Goal: Information Seeking & Learning: Learn about a topic

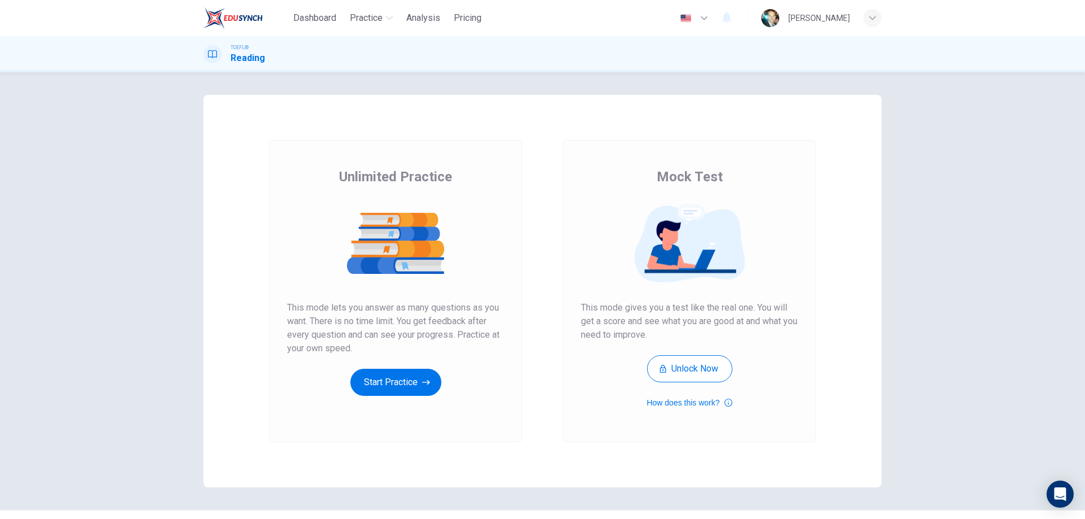
drag, startPoint x: 362, startPoint y: 316, endPoint x: 352, endPoint y: 335, distance: 20.5
click at [345, 333] on span "This mode lets you answer as many questions as you want. There is no time limit…" at bounding box center [395, 328] width 217 height 54
click at [388, 376] on button "Start Practice" at bounding box center [395, 382] width 91 height 27
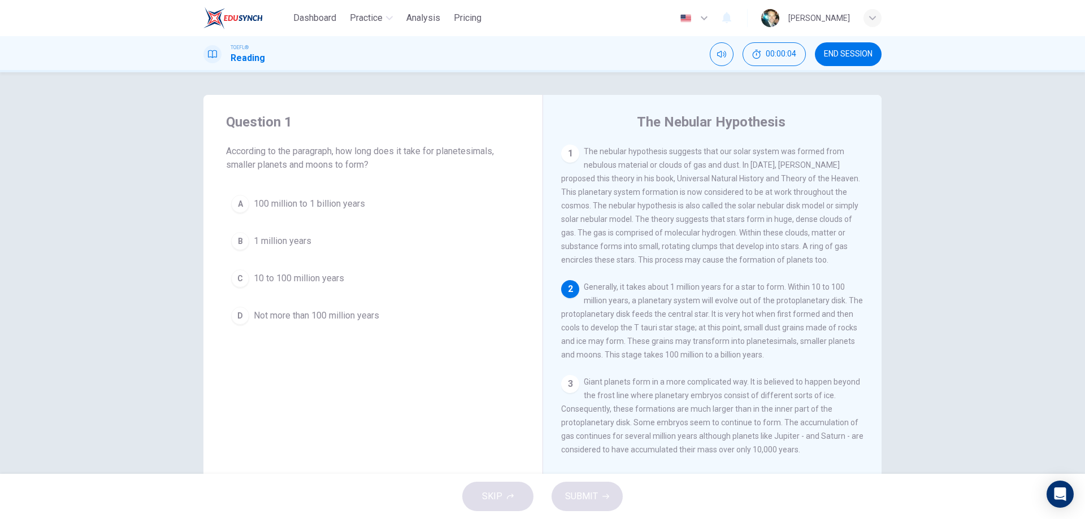
drag, startPoint x: 233, startPoint y: 151, endPoint x: 436, endPoint y: 149, distance: 202.9
click at [436, 149] on span "According to the paragraph, how long does it take for planetesimals, smaller pl…" at bounding box center [373, 158] width 294 height 27
drag, startPoint x: 667, startPoint y: 156, endPoint x: 690, endPoint y: 286, distance: 131.9
click at [690, 286] on div "1 The nebular hypothesis suggests that our solar system was formed from nebulou…" at bounding box center [720, 307] width 318 height 325
click at [237, 241] on div "B" at bounding box center [240, 241] width 18 height 18
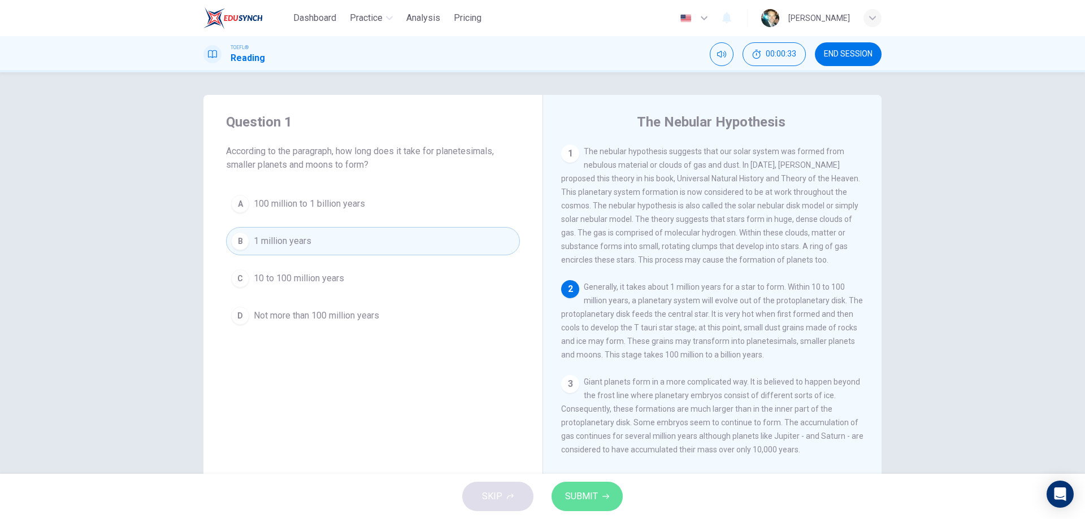
click at [582, 495] on span "SUBMIT" at bounding box center [581, 497] width 33 height 16
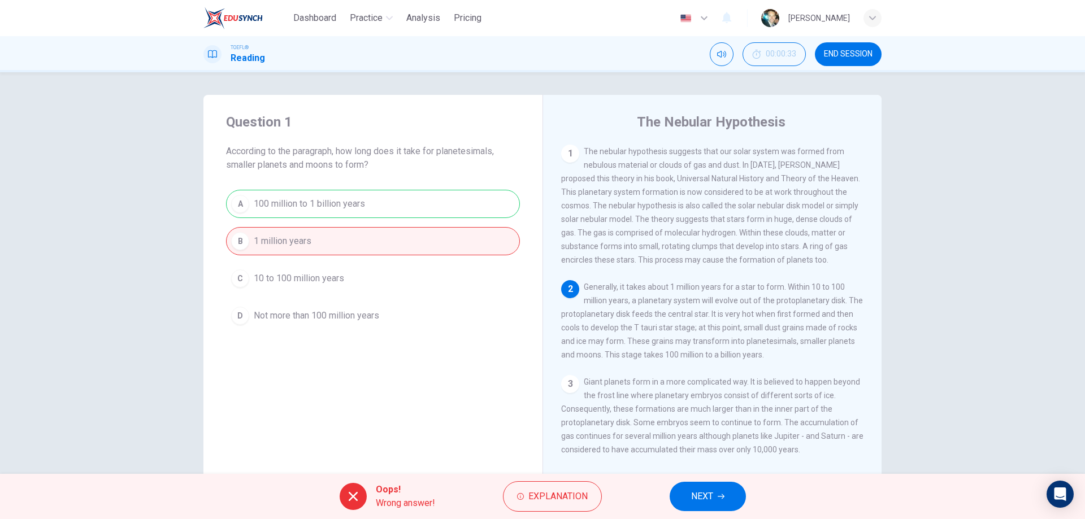
drag, startPoint x: 827, startPoint y: 295, endPoint x: 830, endPoint y: 308, distance: 13.4
click at [830, 308] on span "Generally, it takes about 1 million years for a star to form. Within 10 to 100 …" at bounding box center [712, 321] width 302 height 77
drag, startPoint x: 580, startPoint y: 323, endPoint x: 792, endPoint y: 320, distance: 211.9
click at [780, 320] on span "Generally, it takes about 1 million years for a star to form. Within 10 to 100 …" at bounding box center [712, 321] width 302 height 77
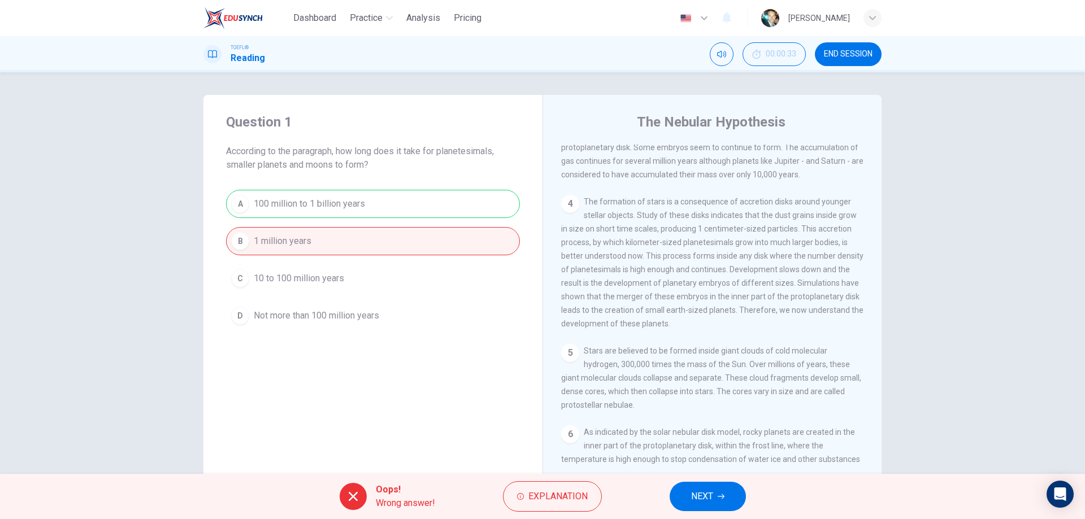
scroll to position [336, 0]
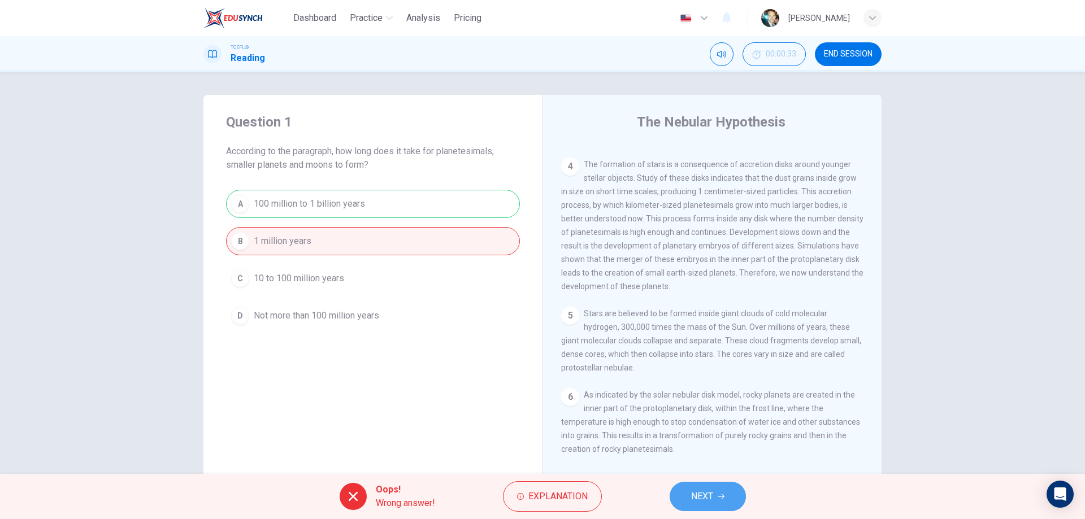
click at [701, 497] on span "NEXT" at bounding box center [702, 497] width 22 height 16
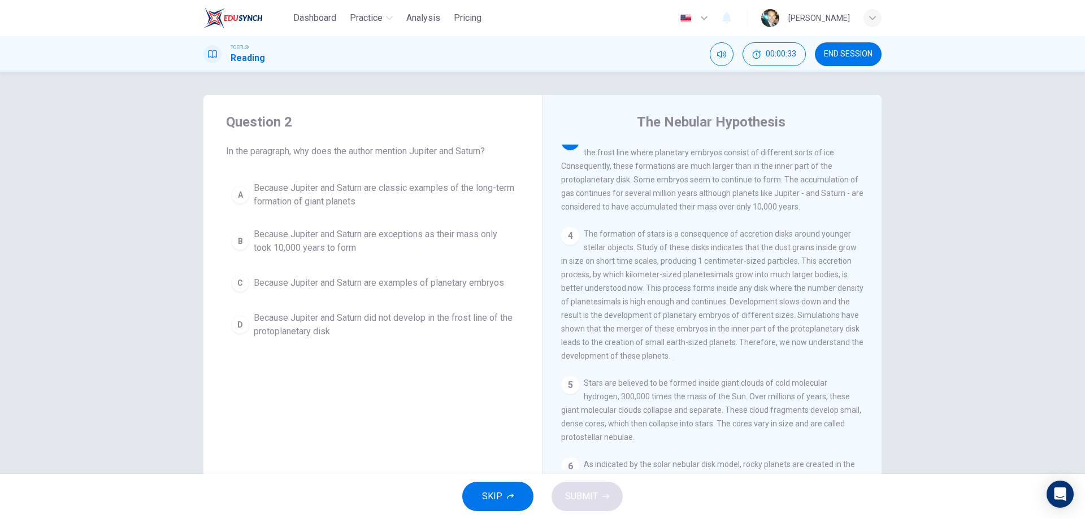
scroll to position [239, 0]
drag, startPoint x: 237, startPoint y: 148, endPoint x: 422, endPoint y: 158, distance: 185.1
click at [425, 160] on div "Question 2 In the paragraph, why does the author mention Jupiter and Saturn? A …" at bounding box center [372, 228] width 339 height 267
drag, startPoint x: 446, startPoint y: 156, endPoint x: 465, endPoint y: 156, distance: 18.6
click at [465, 156] on span "In the paragraph, why does the author mention Jupiter and Saturn?" at bounding box center [373, 152] width 294 height 14
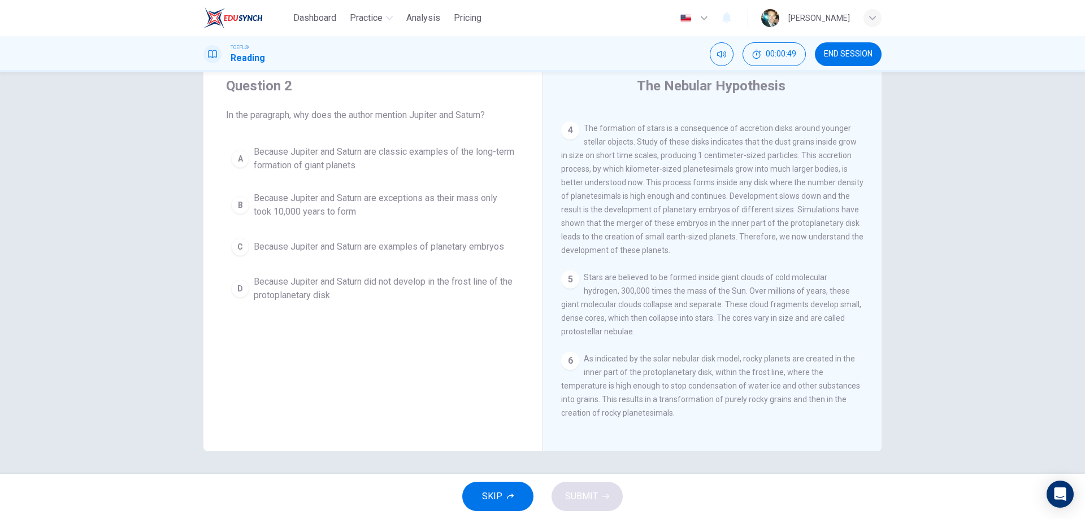
scroll to position [110, 0]
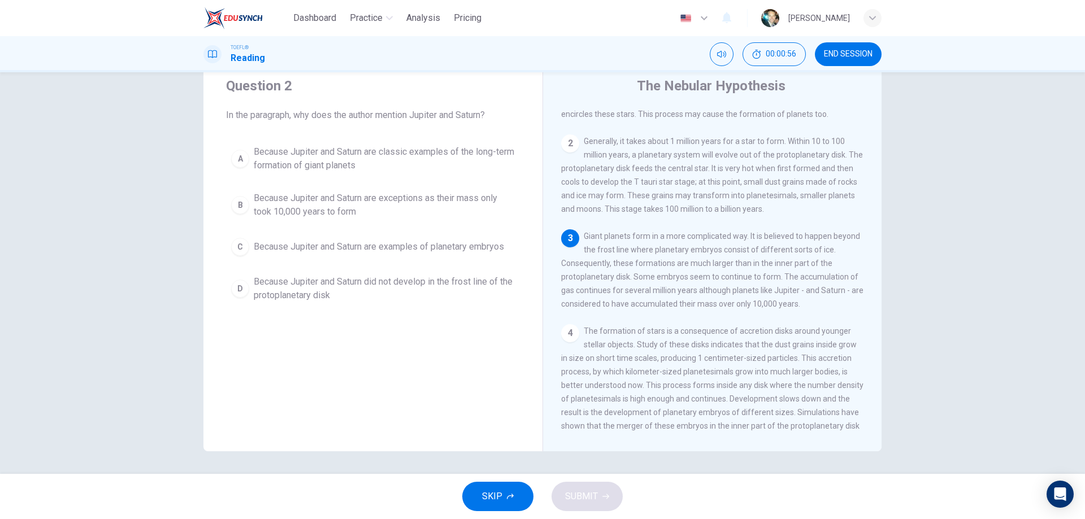
drag, startPoint x: 656, startPoint y: 278, endPoint x: 848, endPoint y: 274, distance: 192.8
click at [848, 274] on div "3 Giant planets form in a more complicated way. It is believed to happen beyond…" at bounding box center [712, 269] width 303 height 81
click at [297, 211] on span "Because Jupiter and Saturn are exceptions as their mass only took 10,000 years …" at bounding box center [384, 205] width 261 height 27
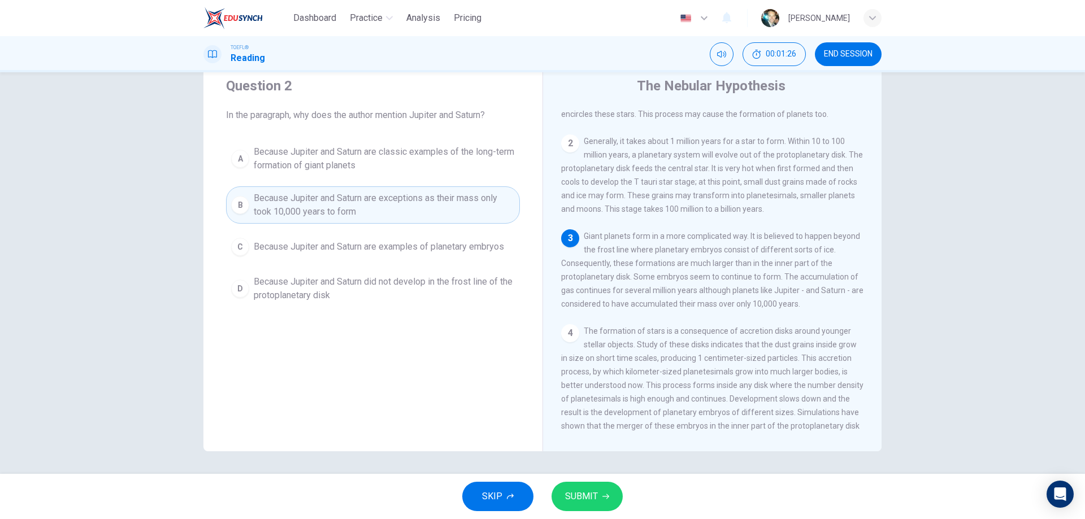
click at [605, 507] on button "SUBMIT" at bounding box center [587, 496] width 71 height 29
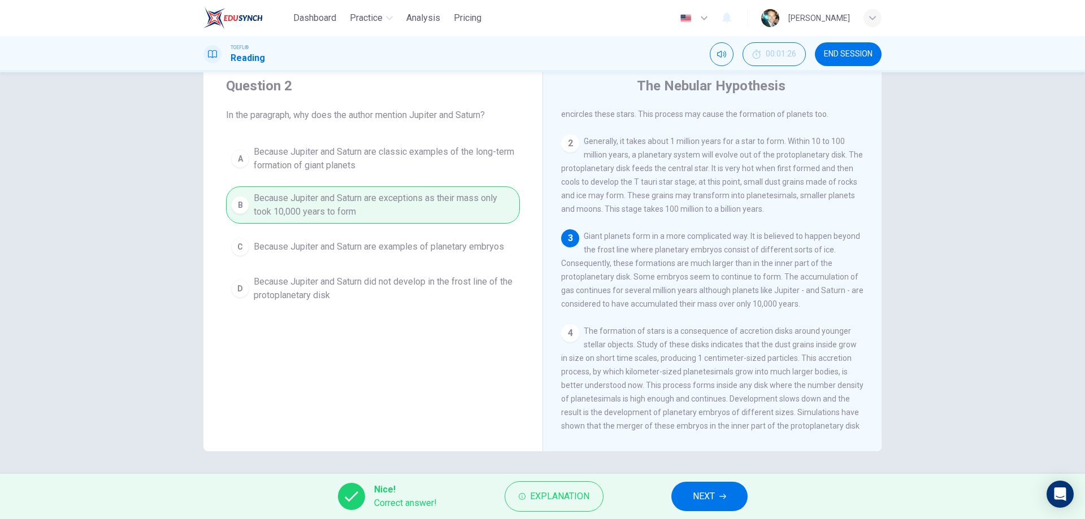
click at [718, 493] on button "NEXT" at bounding box center [709, 496] width 76 height 29
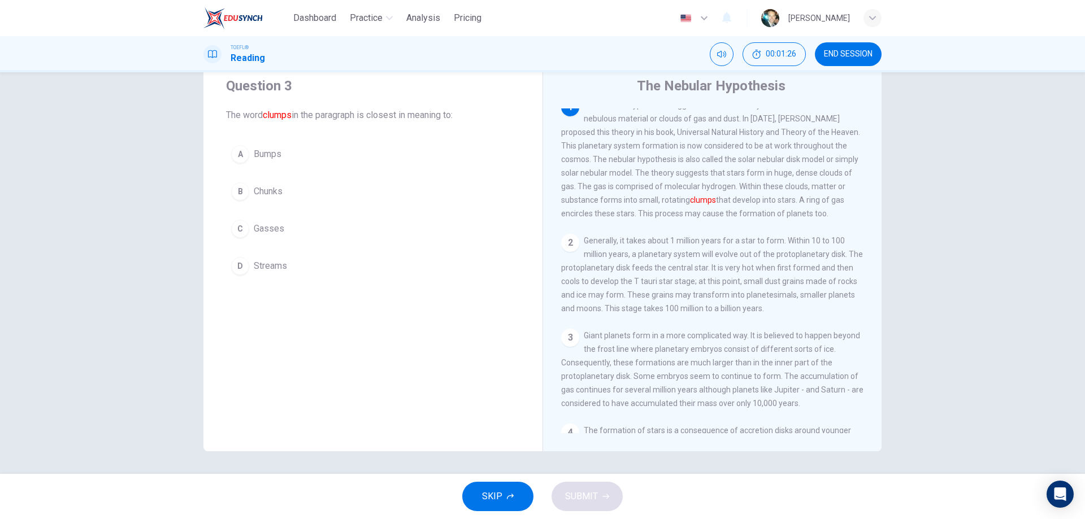
scroll to position [0, 0]
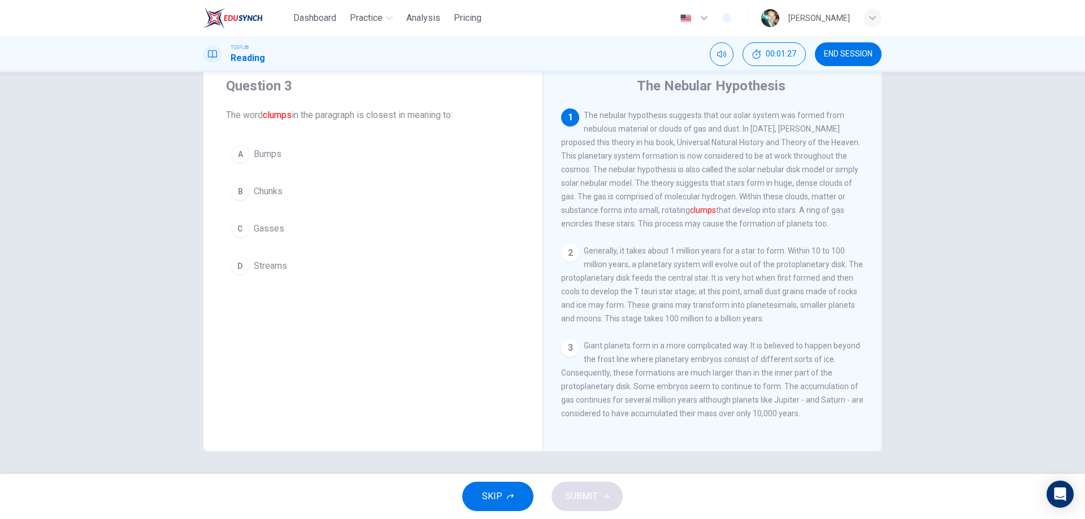
drag, startPoint x: 233, startPoint y: 112, endPoint x: 436, endPoint y: 109, distance: 203.5
click at [436, 109] on span "The word clumps in the paragraph is closest in meaning to:" at bounding box center [373, 116] width 294 height 14
drag, startPoint x: 288, startPoint y: 115, endPoint x: 422, endPoint y: 123, distance: 134.1
click at [422, 123] on div "Question 3 The word clumps in the paragraph is closest in meaning to: A Bumps B…" at bounding box center [372, 179] width 339 height 240
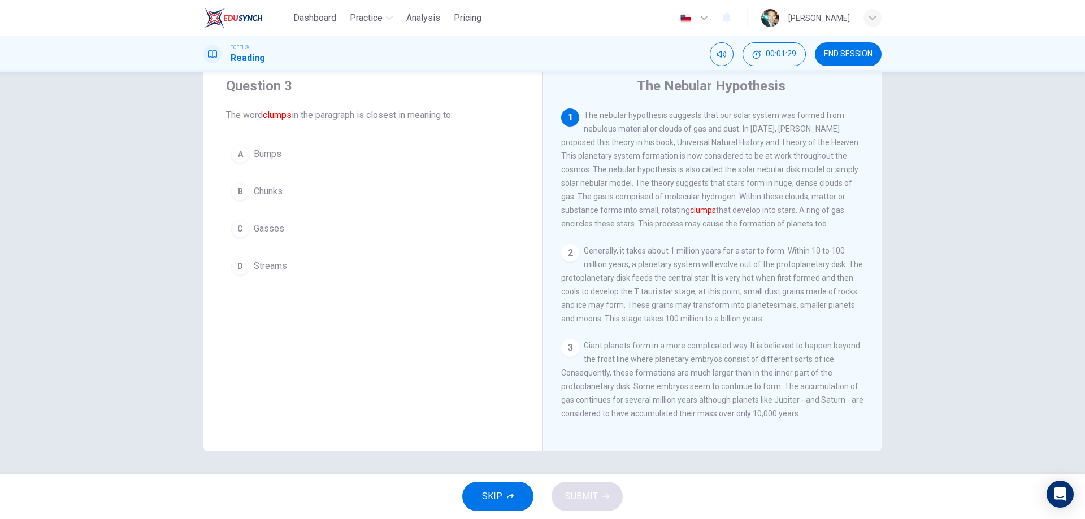
drag, startPoint x: 334, startPoint y: 115, endPoint x: 421, endPoint y: 115, distance: 87.0
click at [419, 115] on span "The word clumps in the paragraph is closest in meaning to:" at bounding box center [373, 116] width 294 height 14
click at [421, 115] on span "The word clumps in the paragraph is closest in meaning to:" at bounding box center [373, 116] width 294 height 14
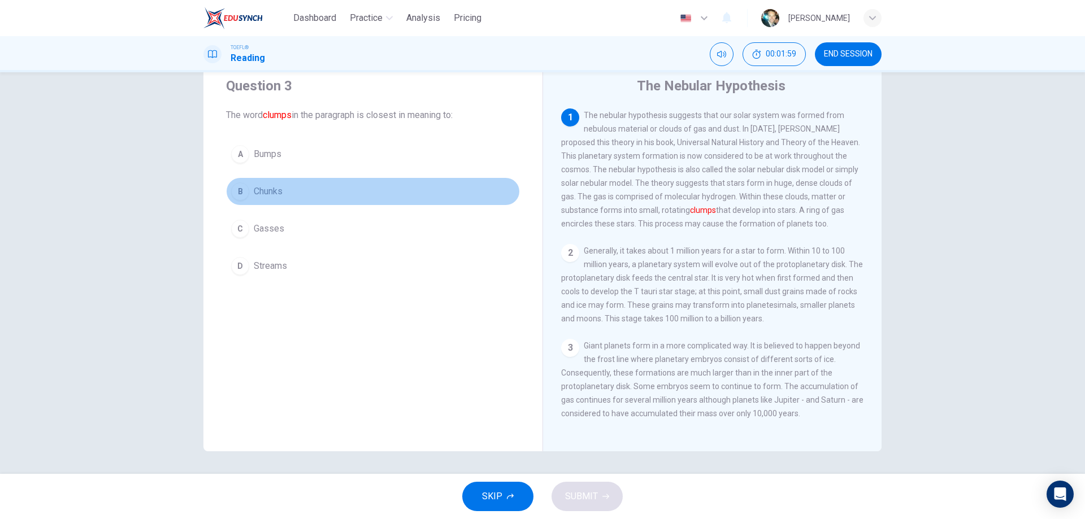
click at [238, 192] on div "B" at bounding box center [240, 192] width 18 height 18
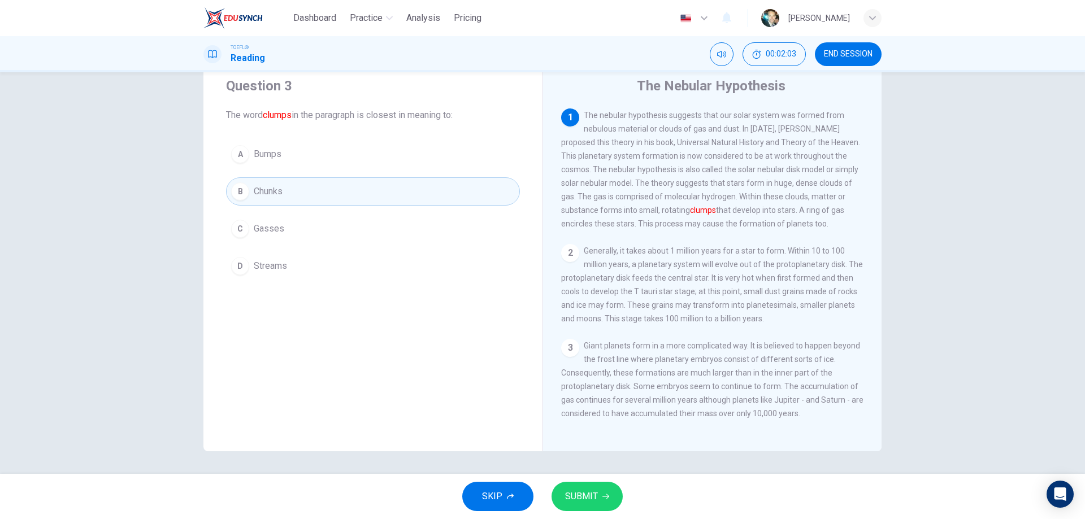
click at [607, 498] on icon "button" at bounding box center [605, 496] width 7 height 7
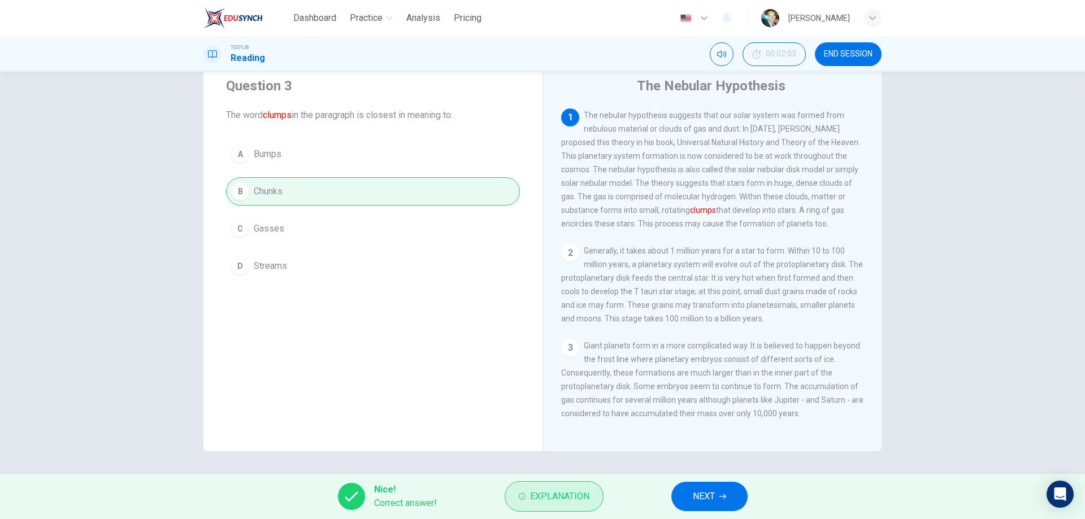
click at [559, 498] on span "Explanation" at bounding box center [559, 497] width 59 height 16
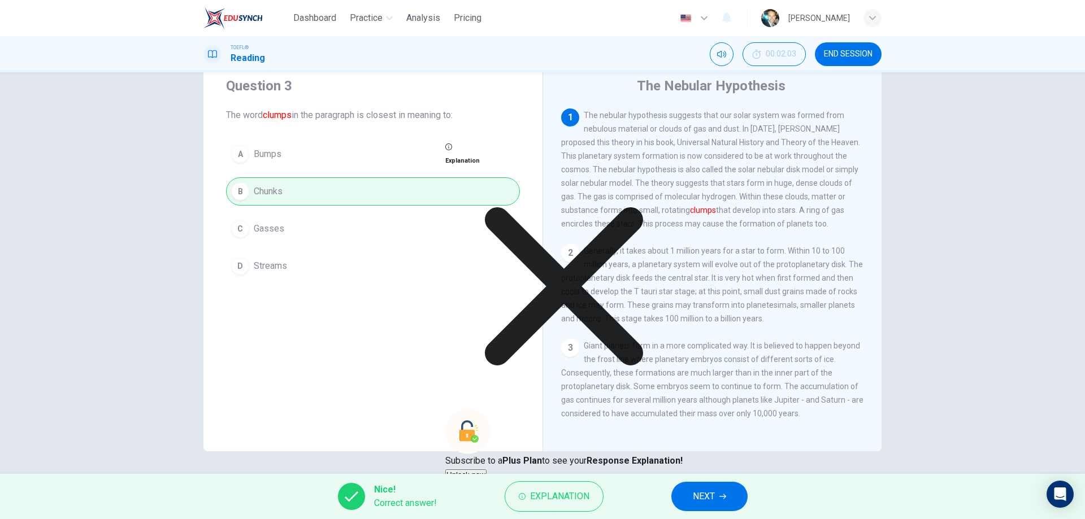
drag, startPoint x: 553, startPoint y: 405, endPoint x: 611, endPoint y: 404, distance: 58.2
click at [609, 454] on p "Subscribe to a Plus Plan to see your Response Explanation!" at bounding box center [563, 461] width 237 height 14
click at [628, 478] on div "Explanation Subscribe to a Plus Plan to see your Response Explanation! Unlock n…" at bounding box center [563, 311] width 237 height 341
click at [648, 358] on icon at bounding box center [563, 286] width 237 height 237
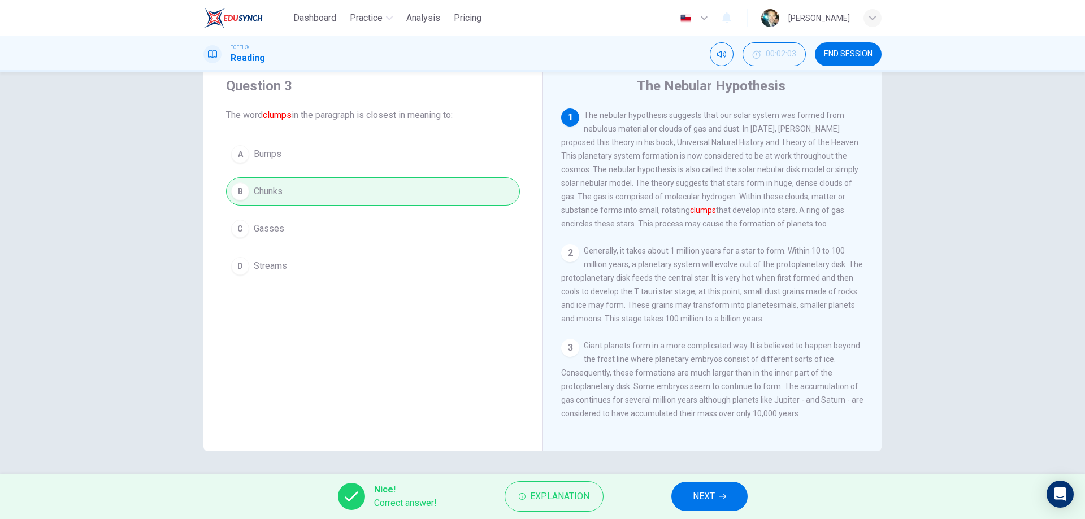
click at [714, 502] on span "NEXT" at bounding box center [704, 497] width 22 height 16
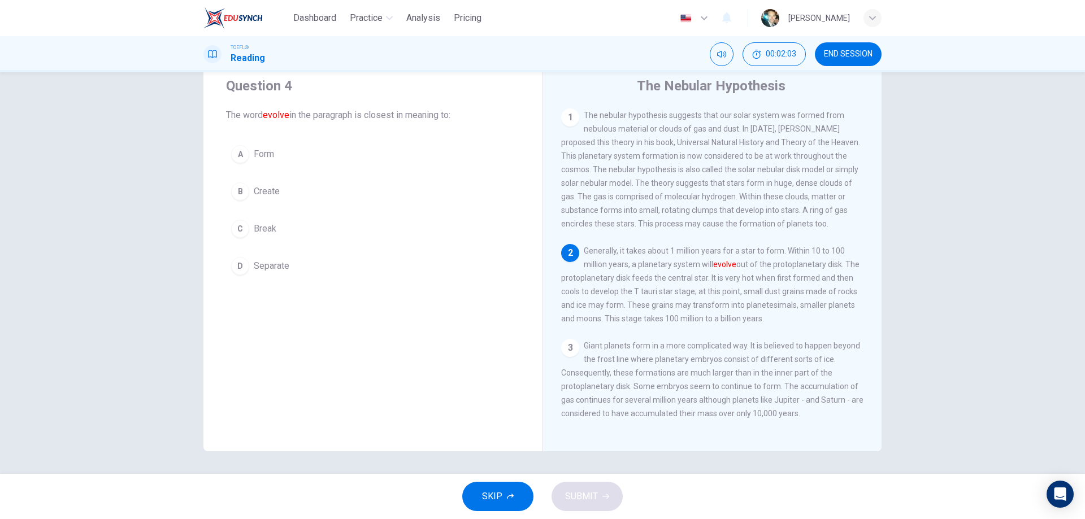
scroll to position [14, 0]
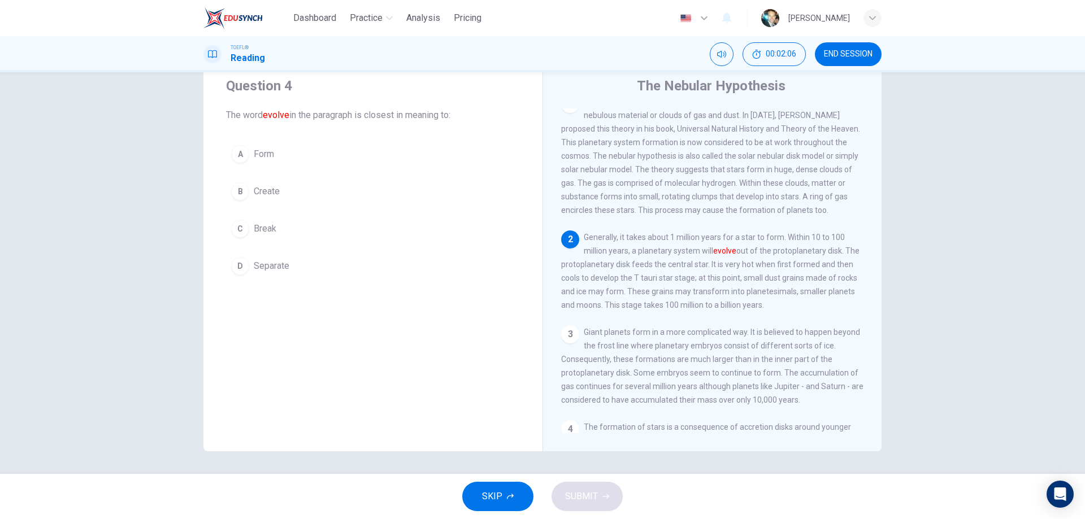
drag, startPoint x: 313, startPoint y: 116, endPoint x: 414, endPoint y: 118, distance: 100.6
click at [414, 118] on span "The word evolve in the paragraph is closest in meaning to:" at bounding box center [373, 116] width 294 height 14
drag, startPoint x: 620, startPoint y: 246, endPoint x: 702, endPoint y: 258, distance: 83.4
click at [702, 258] on span "Generally, it takes about 1 million years for a star to form. Within 10 to 100 …" at bounding box center [710, 271] width 298 height 77
click at [703, 258] on span "Generally, it takes about 1 million years for a star to form. Within 10 to 100 …" at bounding box center [710, 271] width 298 height 77
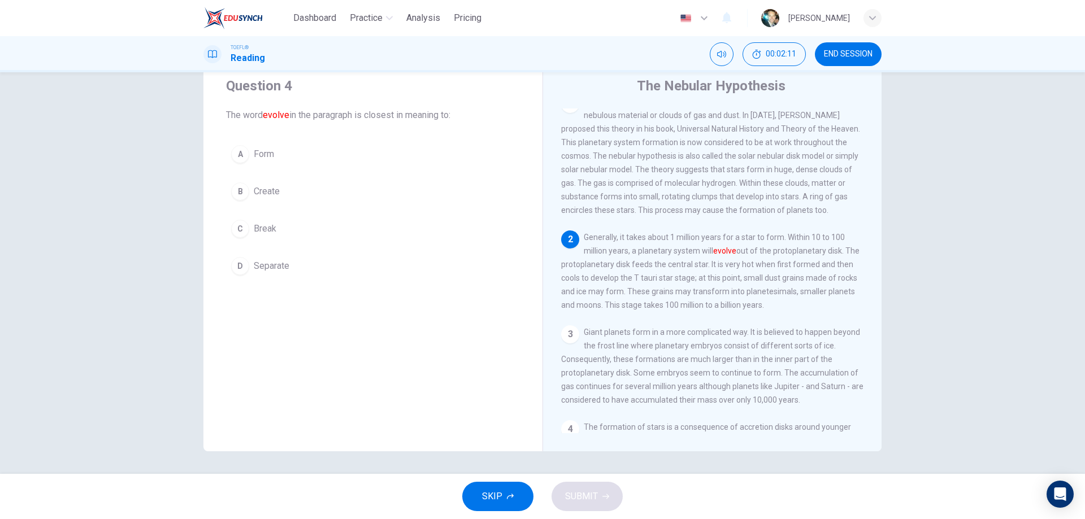
drag, startPoint x: 669, startPoint y: 249, endPoint x: 712, endPoint y: 262, distance: 44.7
click at [709, 261] on span "Generally, it takes about 1 million years for a star to form. Within 10 to 100 …" at bounding box center [710, 271] width 298 height 77
click at [236, 194] on div "B" at bounding box center [240, 192] width 18 height 18
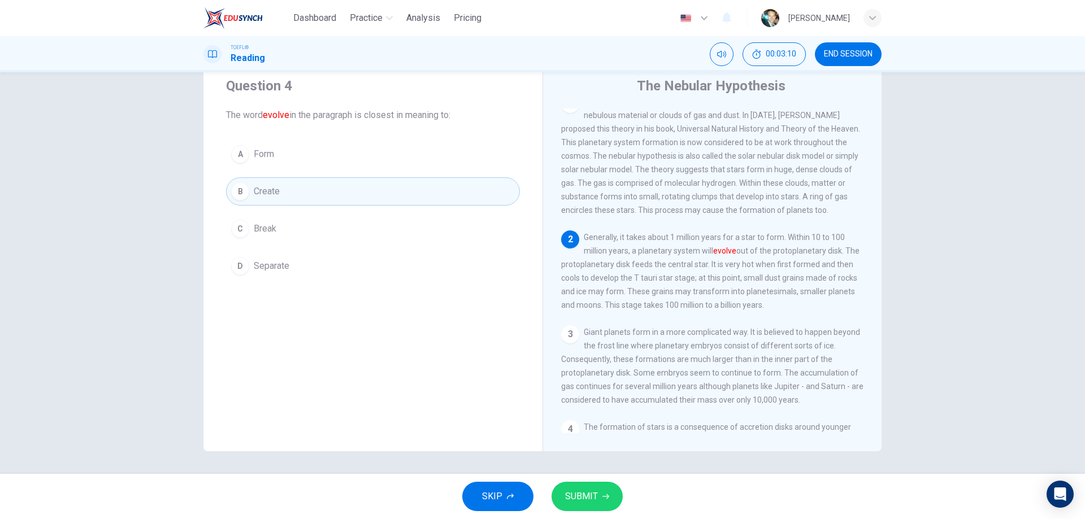
click at [255, 158] on span "Form" at bounding box center [264, 155] width 20 height 14
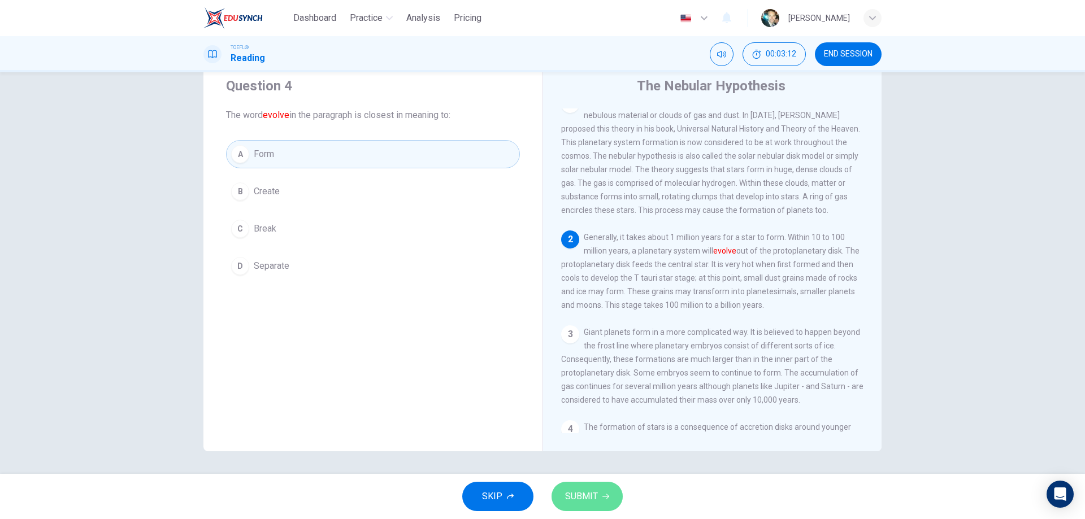
click at [582, 499] on span "SUBMIT" at bounding box center [581, 497] width 33 height 16
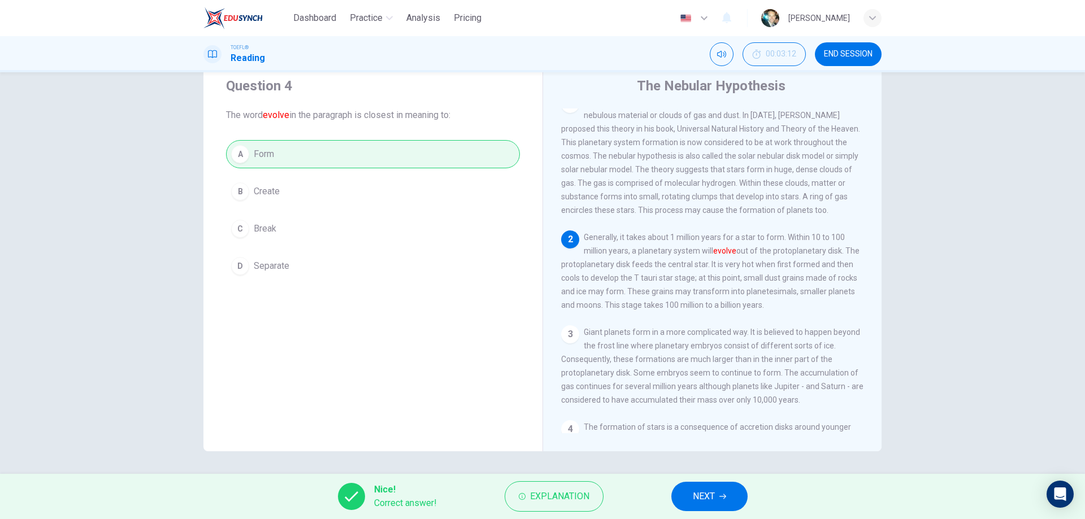
click at [262, 192] on div "A Form B Create C Break D Separate" at bounding box center [373, 210] width 294 height 140
drag, startPoint x: 689, startPoint y: 241, endPoint x: 787, endPoint y: 243, distance: 97.8
click at [787, 243] on span "Generally, it takes about 1 million years for a star to form. Within 10 to 100 …" at bounding box center [710, 271] width 298 height 77
drag, startPoint x: 825, startPoint y: 243, endPoint x: 858, endPoint y: 245, distance: 34.0
click at [858, 245] on div "1 The nebular hypothesis suggests that our solar system was formed from nebulou…" at bounding box center [720, 271] width 318 height 325
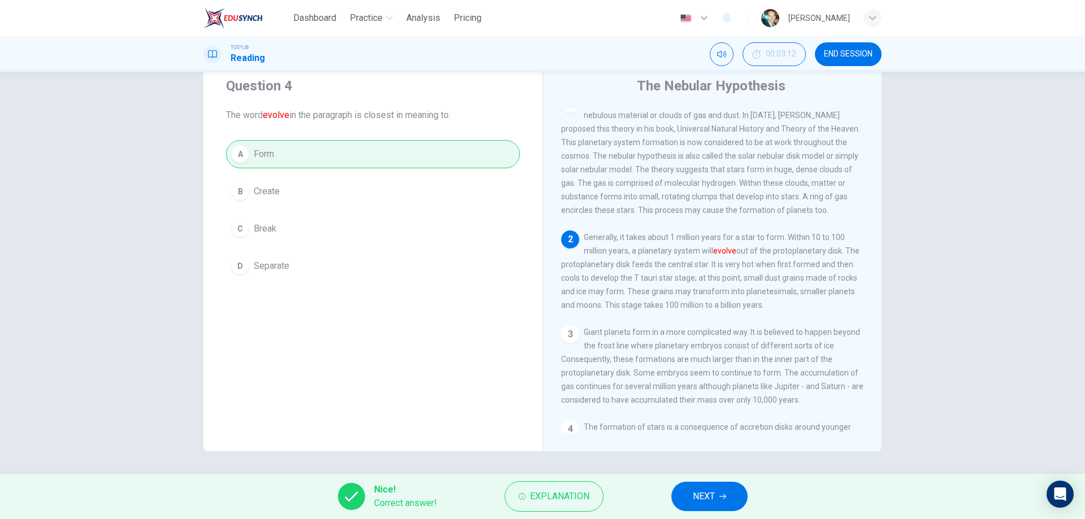
drag, startPoint x: 637, startPoint y: 257, endPoint x: 783, endPoint y: 258, distance: 145.8
click at [783, 258] on span "Generally, it takes about 1 million years for a star to form. Within 10 to 100 …" at bounding box center [710, 271] width 298 height 77
click at [589, 500] on span "Explanation" at bounding box center [559, 497] width 59 height 16
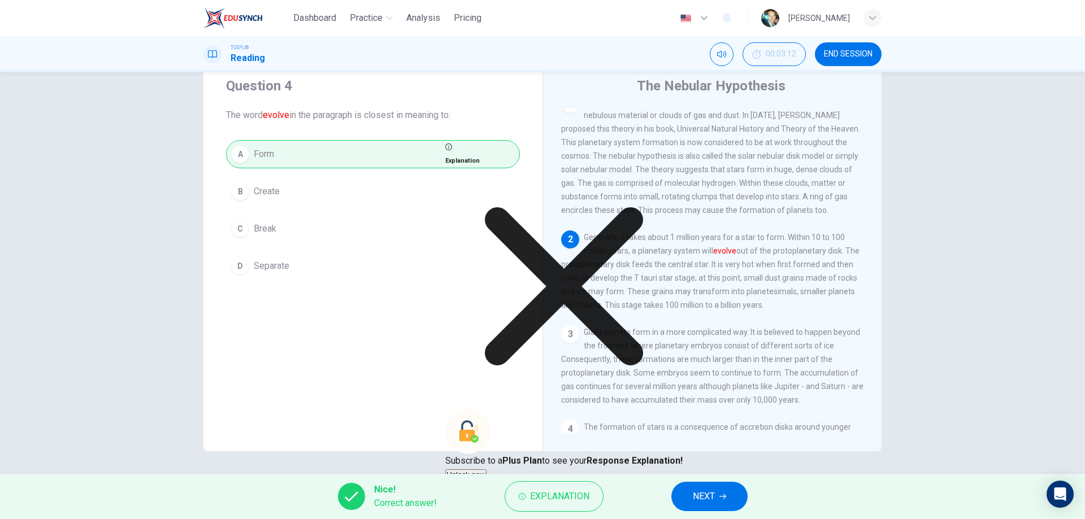
click at [487, 470] on button "Unlock now" at bounding box center [465, 475] width 41 height 11
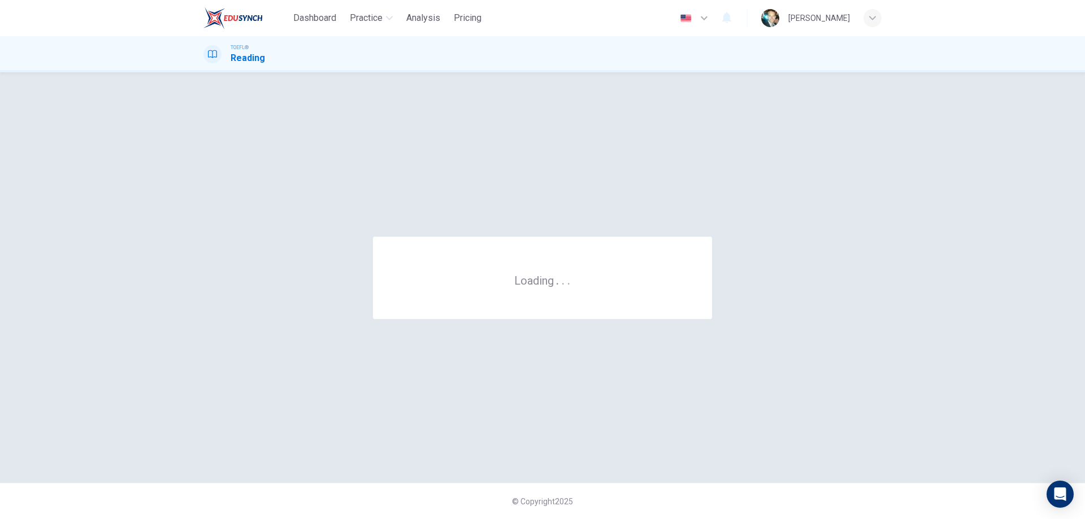
scroll to position [0, 0]
